Goal: Find specific page/section

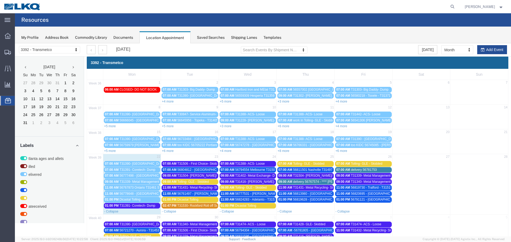
scroll to position [34, 0]
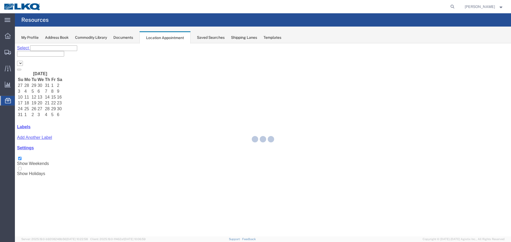
select select "28018"
